Goal: Transaction & Acquisition: Purchase product/service

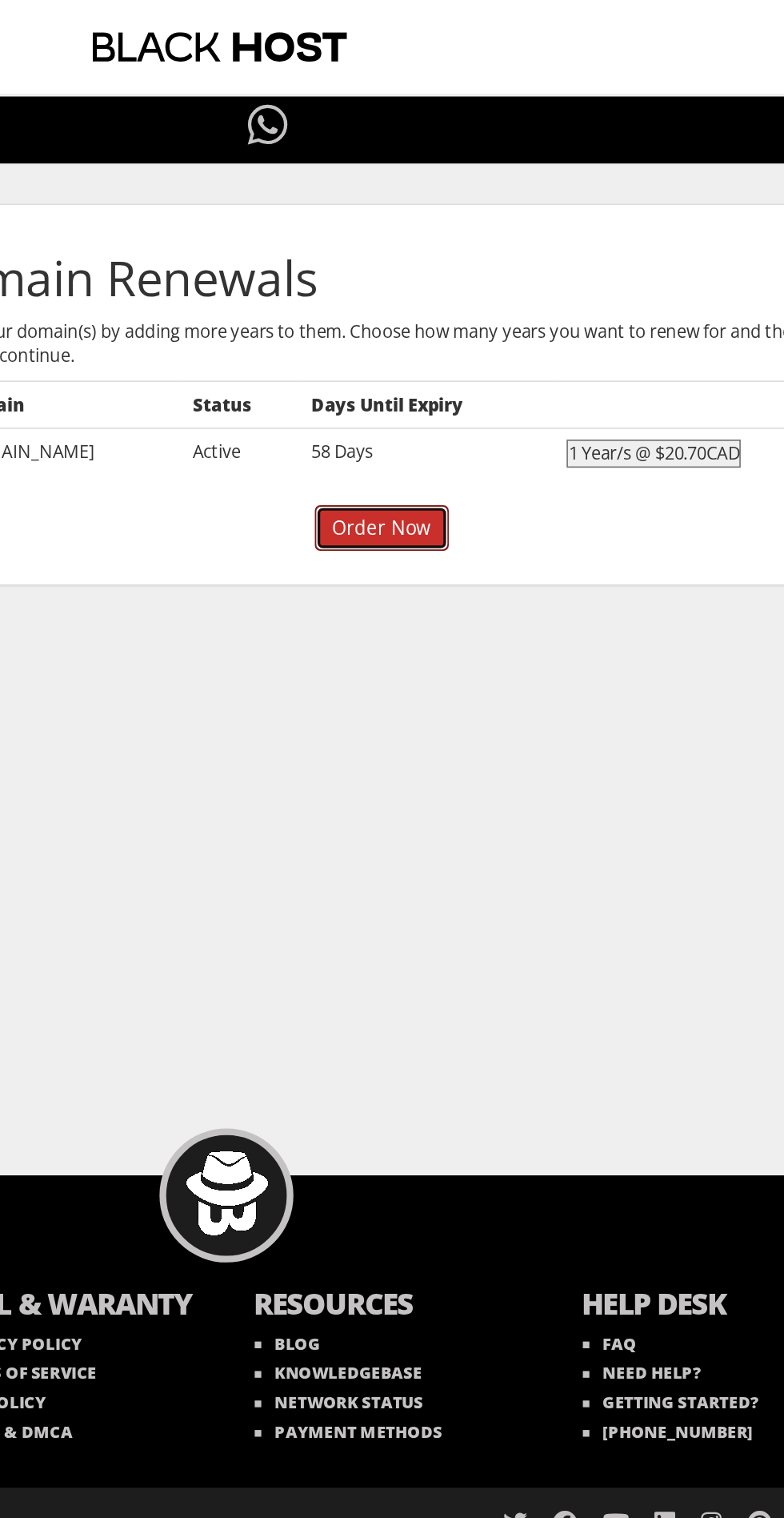
click at [507, 318] on input "Order Now" at bounding box center [485, 315] width 80 height 27
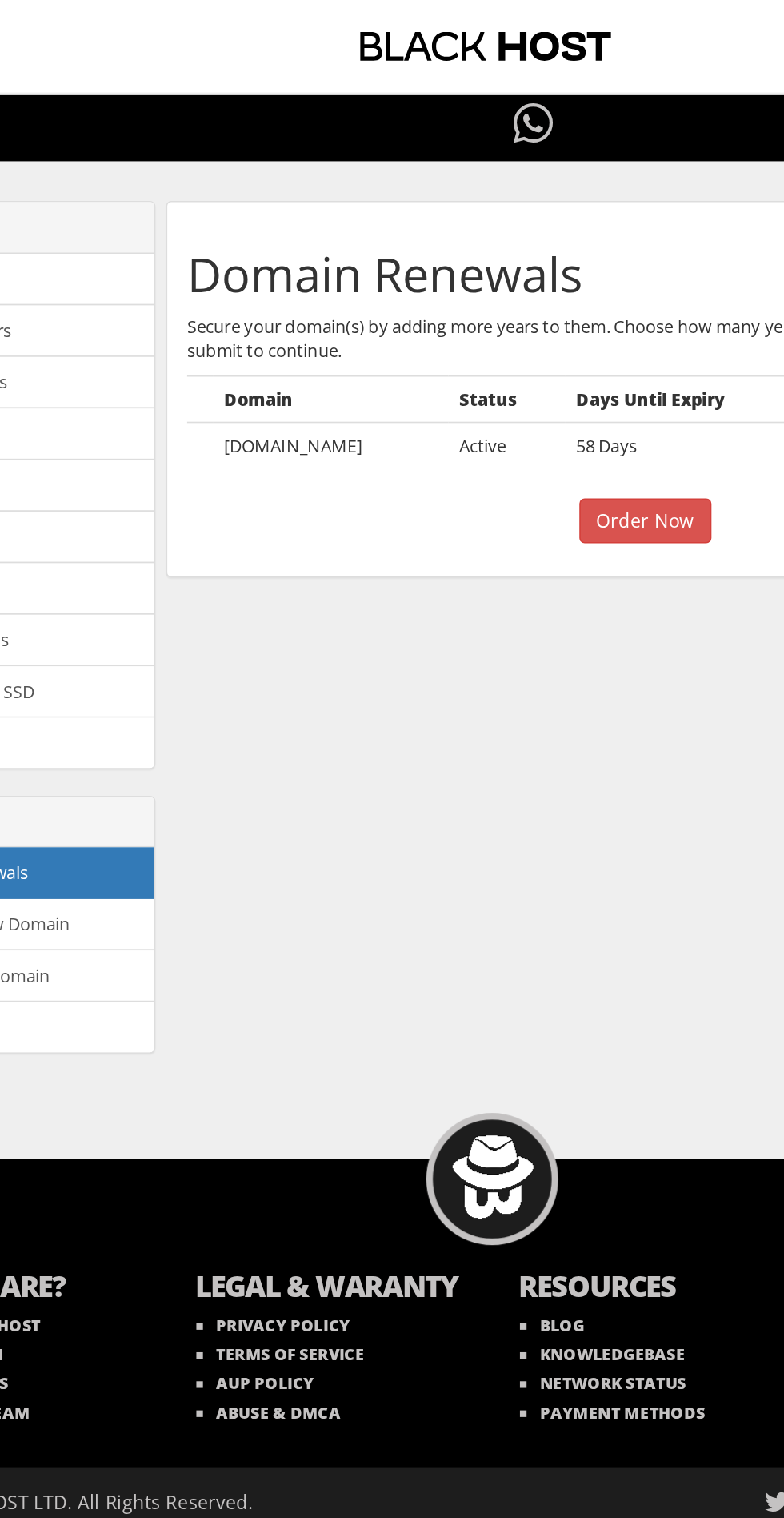
click at [425, 269] on td at bounding box center [423, 271] width 16 height 30
click at [700, 307] on input "Order Now" at bounding box center [692, 315] width 80 height 27
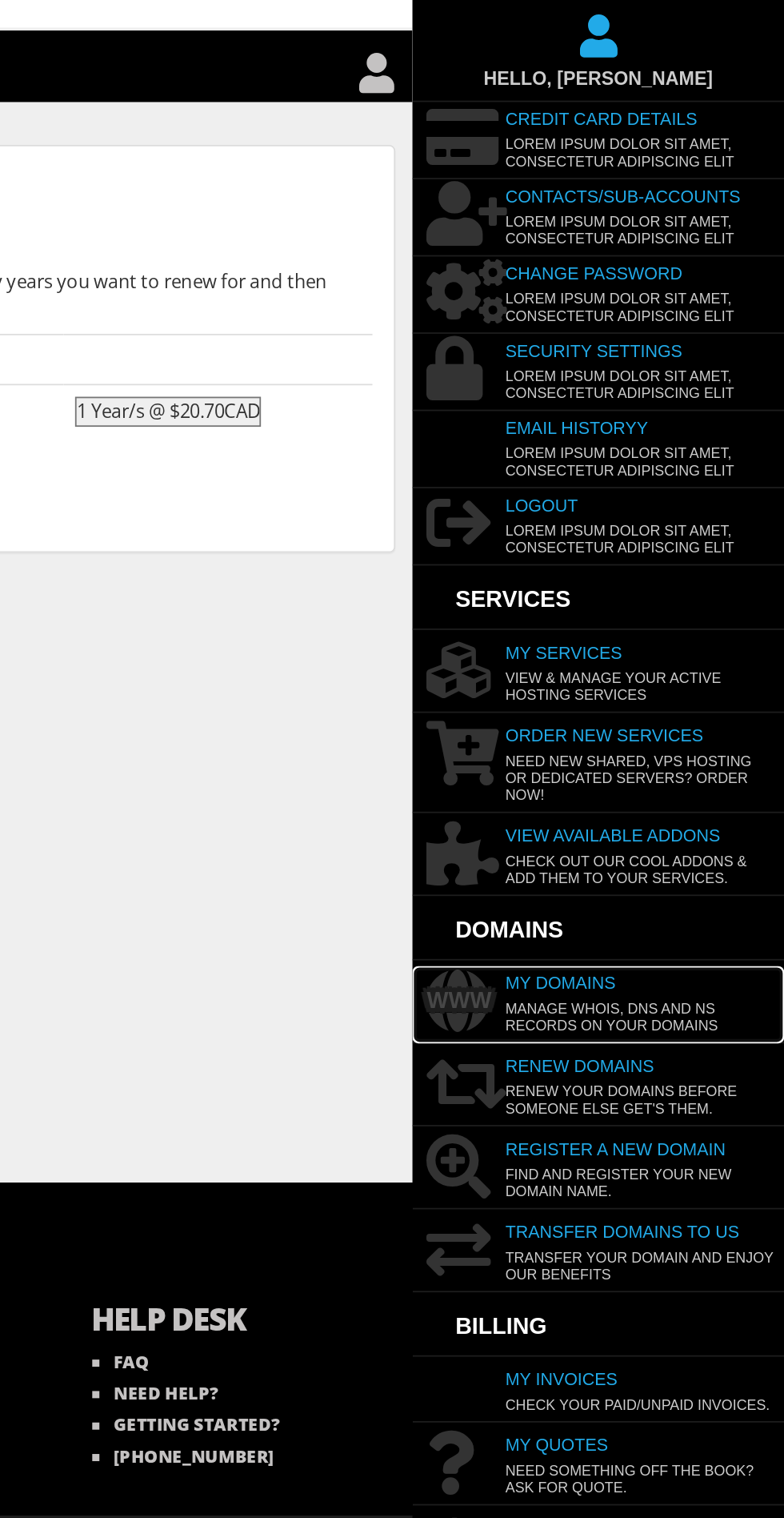
click at [716, 600] on p "Manage WHOIS, DNS and NS records on your domains" at bounding box center [692, 612] width 184 height 23
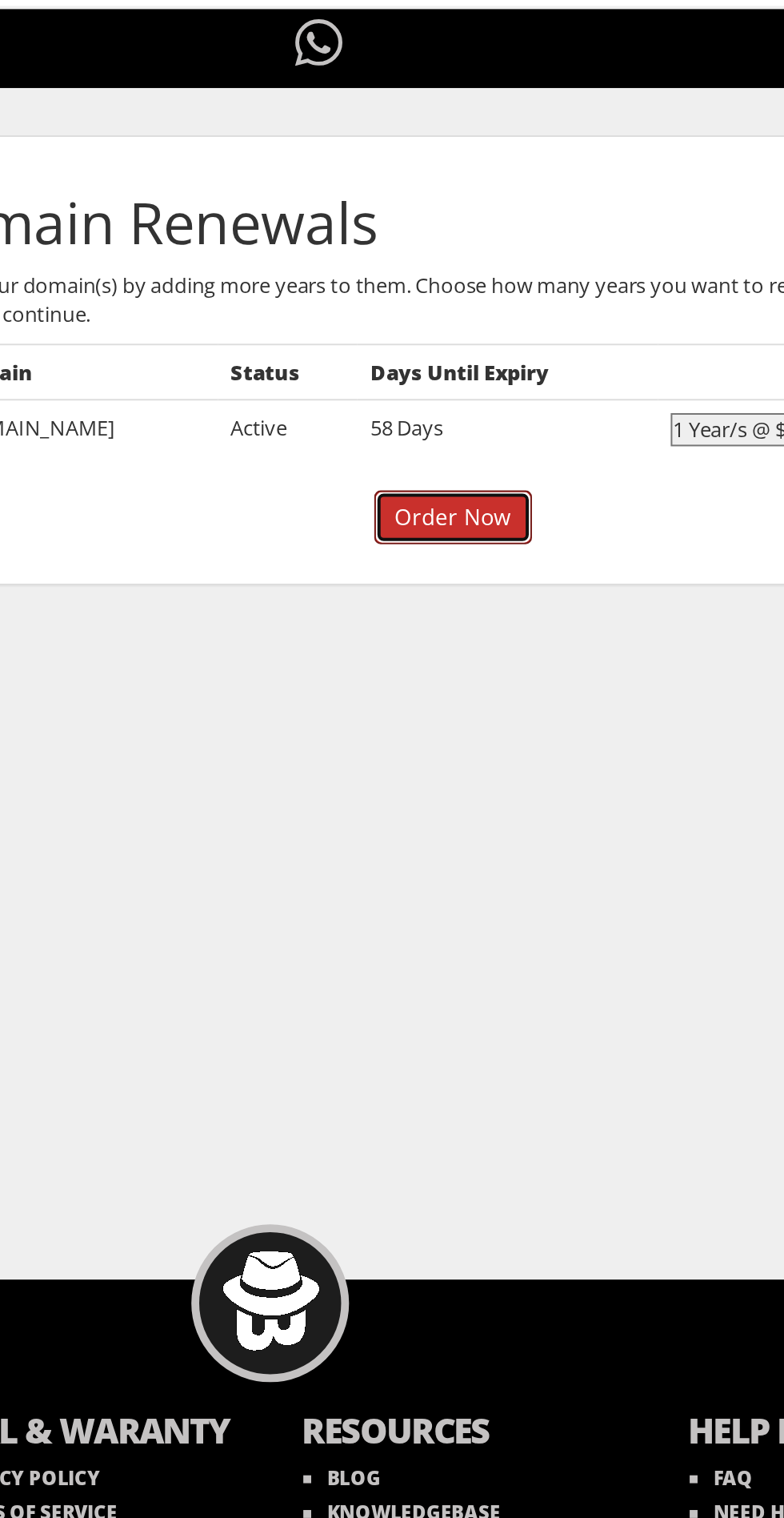
click at [504, 316] on input "Order Now" at bounding box center [485, 315] width 80 height 27
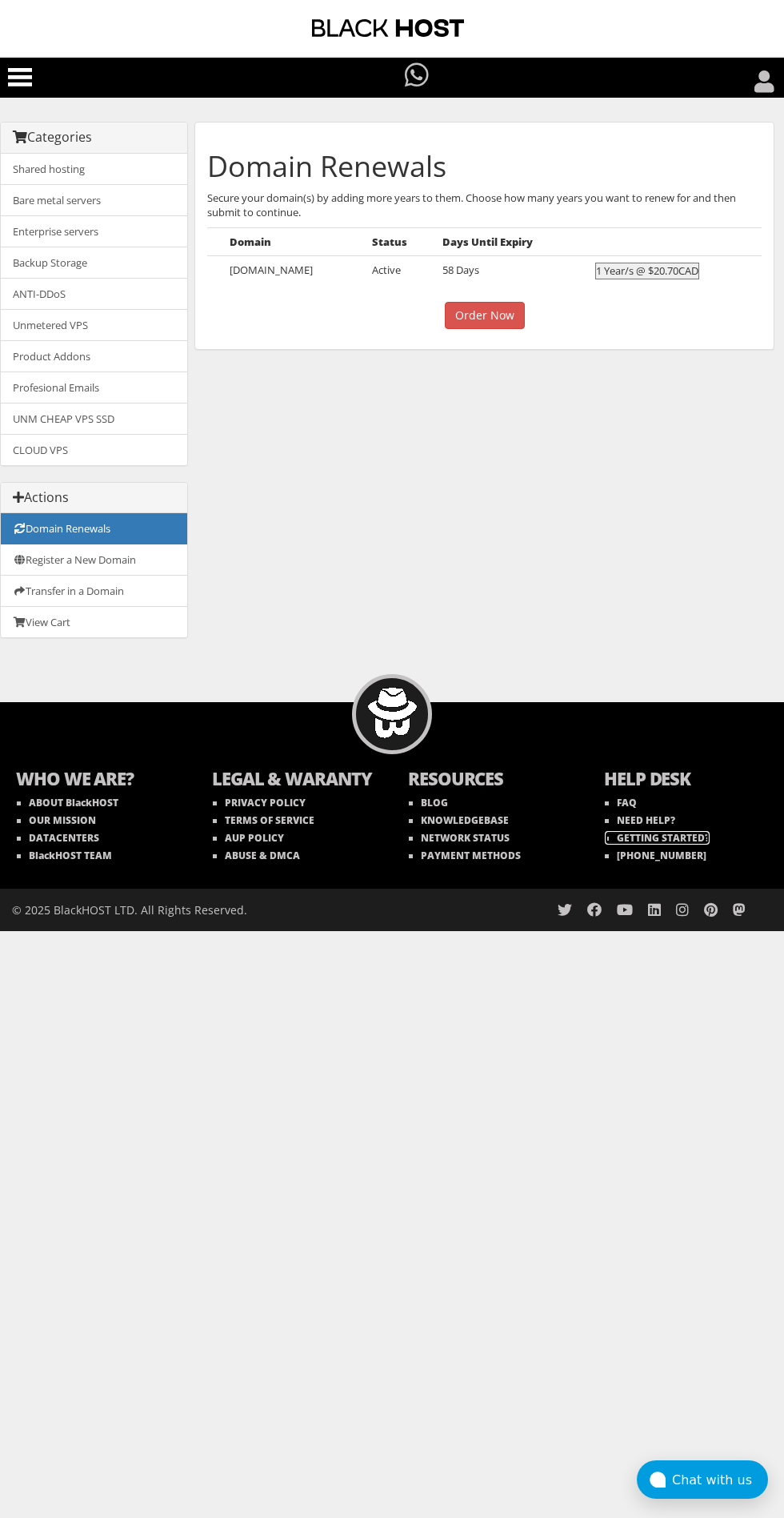
click at [675, 831] on link "GETTING STARTED?" at bounding box center [657, 838] width 105 height 14
